Goal: Task Accomplishment & Management: Manage account settings

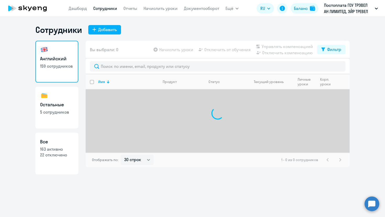
select select "30"
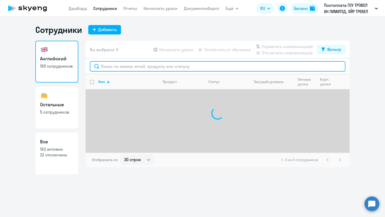
click at [135, 65] on input "text" at bounding box center [217, 66] width 255 height 10
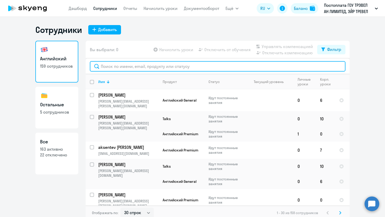
paste input "[PERSON_NAME]"
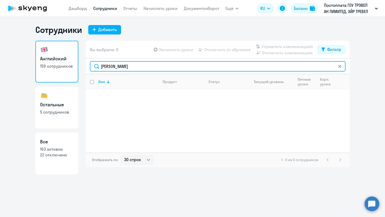
type input "[PERSON_NAME]"
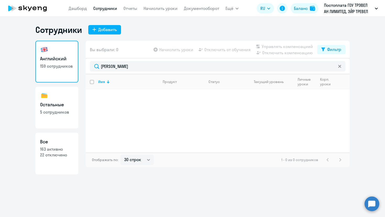
click at [67, 110] on p "5 сотрудников" at bounding box center [56, 112] width 33 height 6
select select "30"
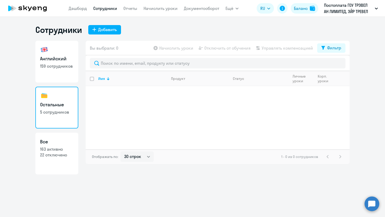
click at [64, 66] on p "159 сотрудников" at bounding box center [56, 66] width 33 height 6
select select "30"
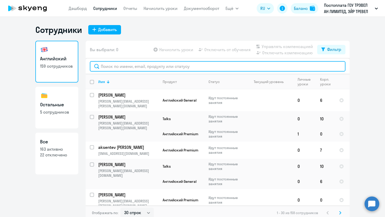
click at [156, 64] on input "text" at bounding box center [217, 66] width 255 height 10
paste input "galskova"
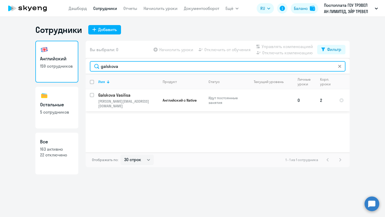
type input "galskova"
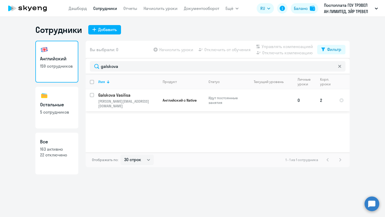
click at [92, 96] on input "select row 10345728" at bounding box center [95, 98] width 10 height 10
checkbox input "true"
click at [228, 51] on span "Отключить от обучения" at bounding box center [227, 50] width 46 height 6
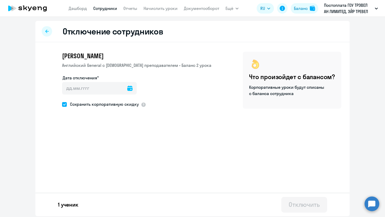
click at [127, 90] on icon at bounding box center [129, 88] width 5 height 5
click at [121, 168] on span "30" at bounding box center [121, 170] width 9 height 9
type input "[DATE]"
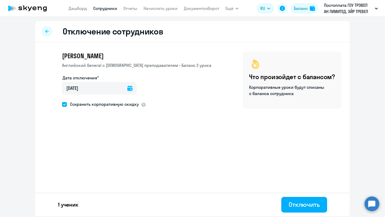
click at [67, 104] on span "Сохранить корпоративную скидку" at bounding box center [103, 104] width 72 height 6
click at [62, 104] on input "Сохранить корпоративную скидку" at bounding box center [62, 104] width 0 height 0
checkbox input "false"
click at [306, 207] on div "Отключить" at bounding box center [303, 205] width 31 height 8
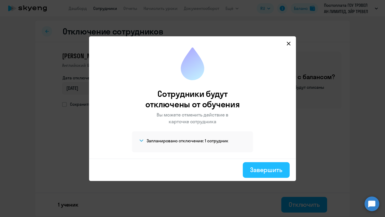
click at [263, 168] on div "Завершить" at bounding box center [266, 170] width 32 height 8
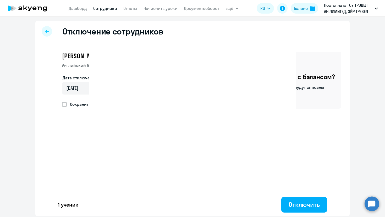
select select "30"
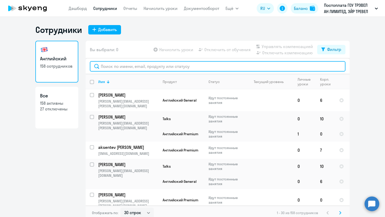
click at [162, 63] on input "text" at bounding box center [217, 66] width 255 height 10
paste input "komarova"
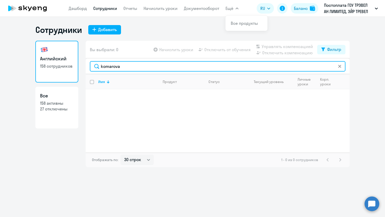
type input "komarova"
drag, startPoint x: 148, startPoint y: 62, endPoint x: 94, endPoint y: 62, distance: 53.4
click at [94, 62] on input "komarova" at bounding box center [217, 66] width 255 height 10
drag, startPoint x: 130, startPoint y: 68, endPoint x: 76, endPoint y: 68, distance: 53.9
click at [76, 68] on div "Английский 158 сотрудников Все 158 активны 27 отключены Вы выбрали: 0 Начислить…" at bounding box center [192, 104] width 314 height 127
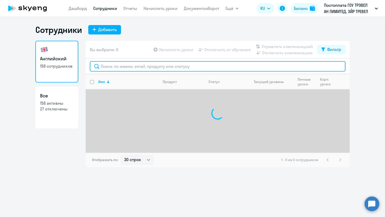
paste input "busareva"
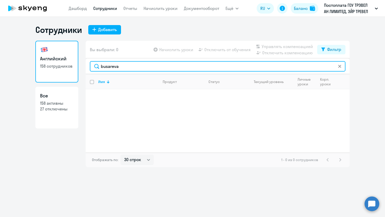
type input "busareva"
drag, startPoint x: 143, startPoint y: 66, endPoint x: 80, endPoint y: 66, distance: 63.3
click at [80, 66] on div "Английский 158 сотрудников Все 158 активны 27 отключены Вы выбрали: 0 Начислить…" at bounding box center [192, 104] width 314 height 127
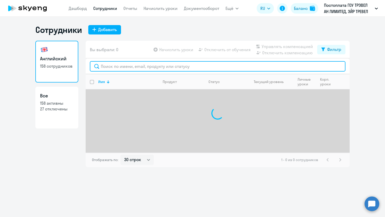
paste input "sevostyanov"
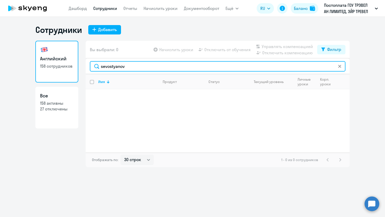
type input "sevostyanov"
